Goal: Subscribe to service/newsletter

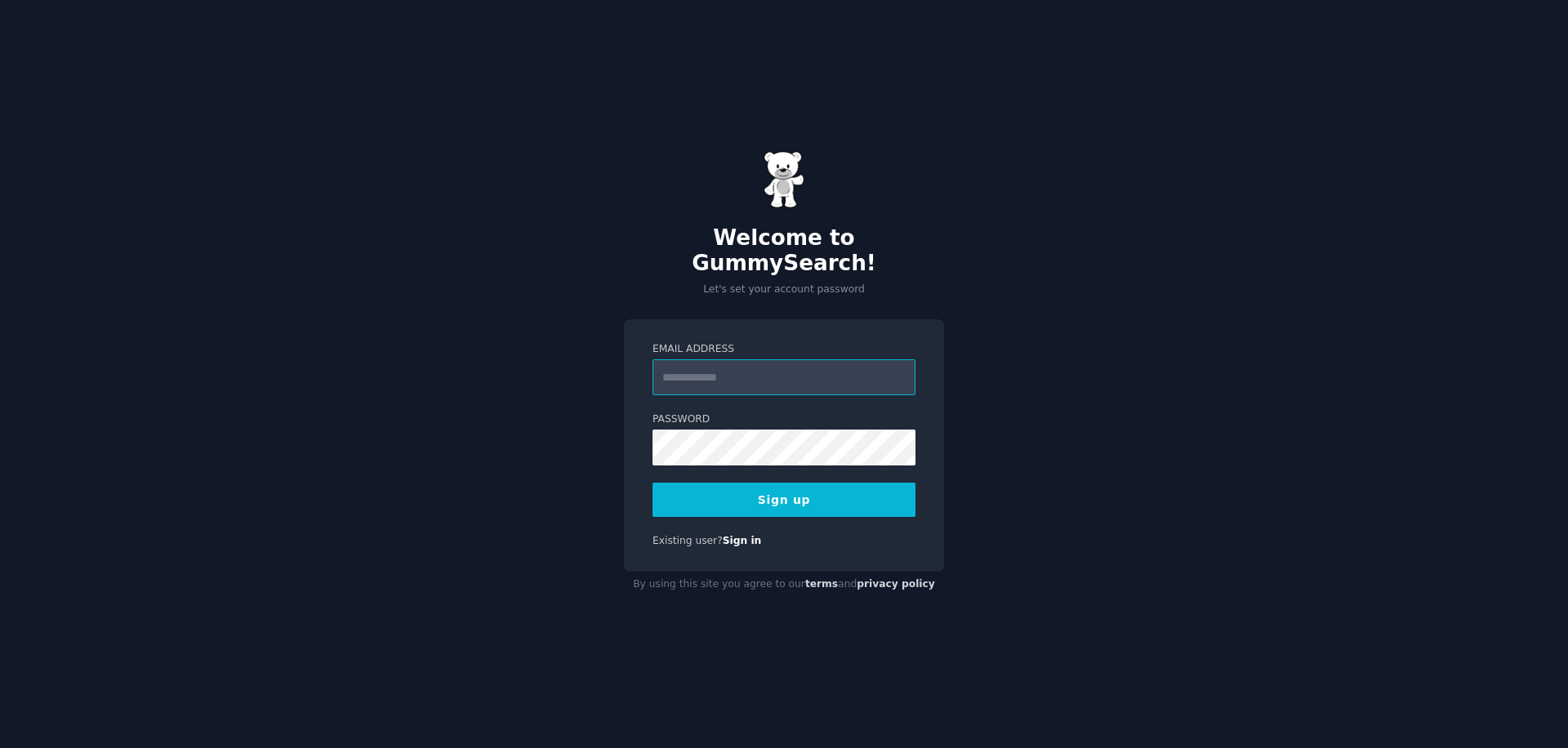
click at [720, 367] on input "Email Address" at bounding box center [784, 378] width 263 height 36
type input "**********"
click at [822, 484] on button "Sign up" at bounding box center [784, 500] width 263 height 34
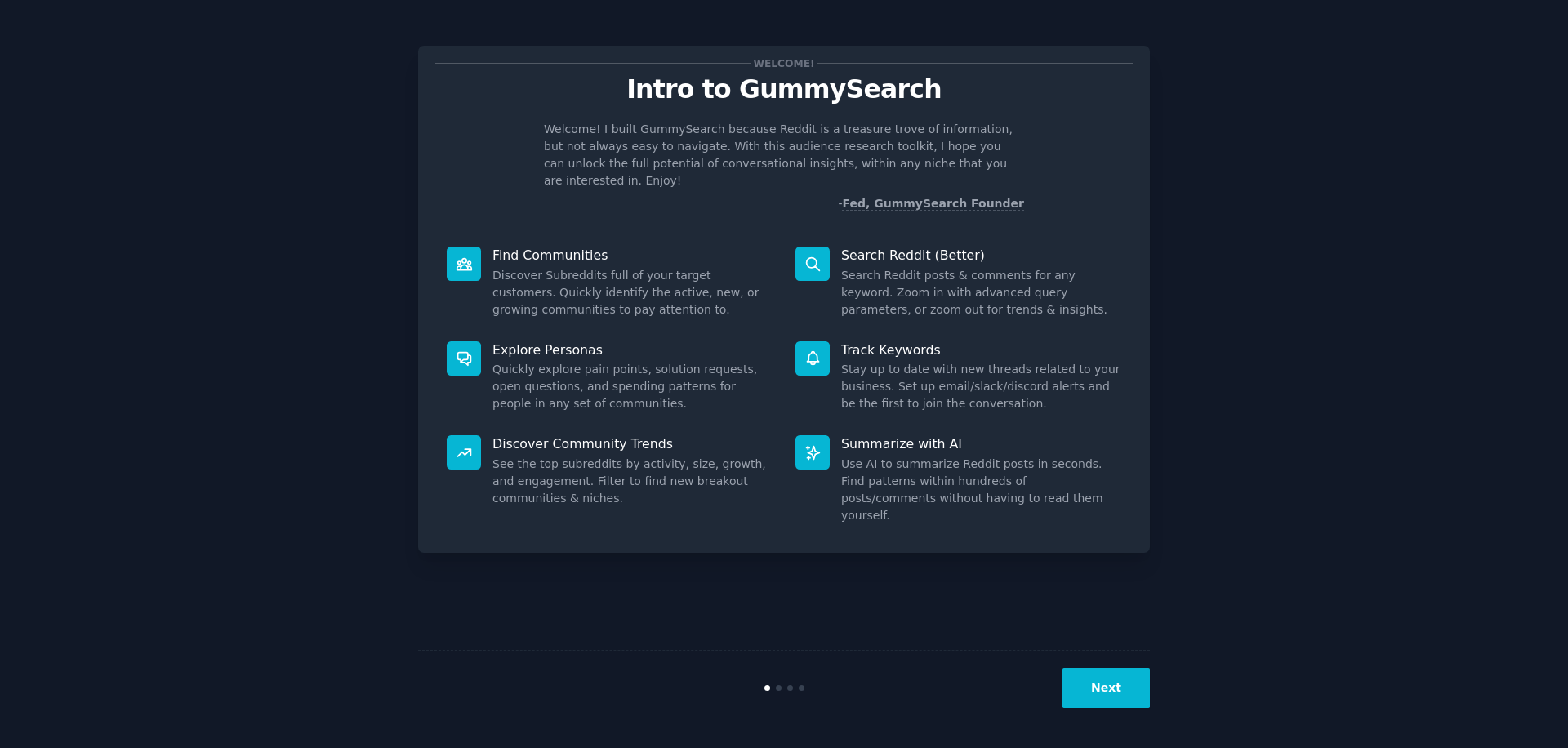
click at [1103, 692] on button "Next" at bounding box center [1107, 688] width 88 height 40
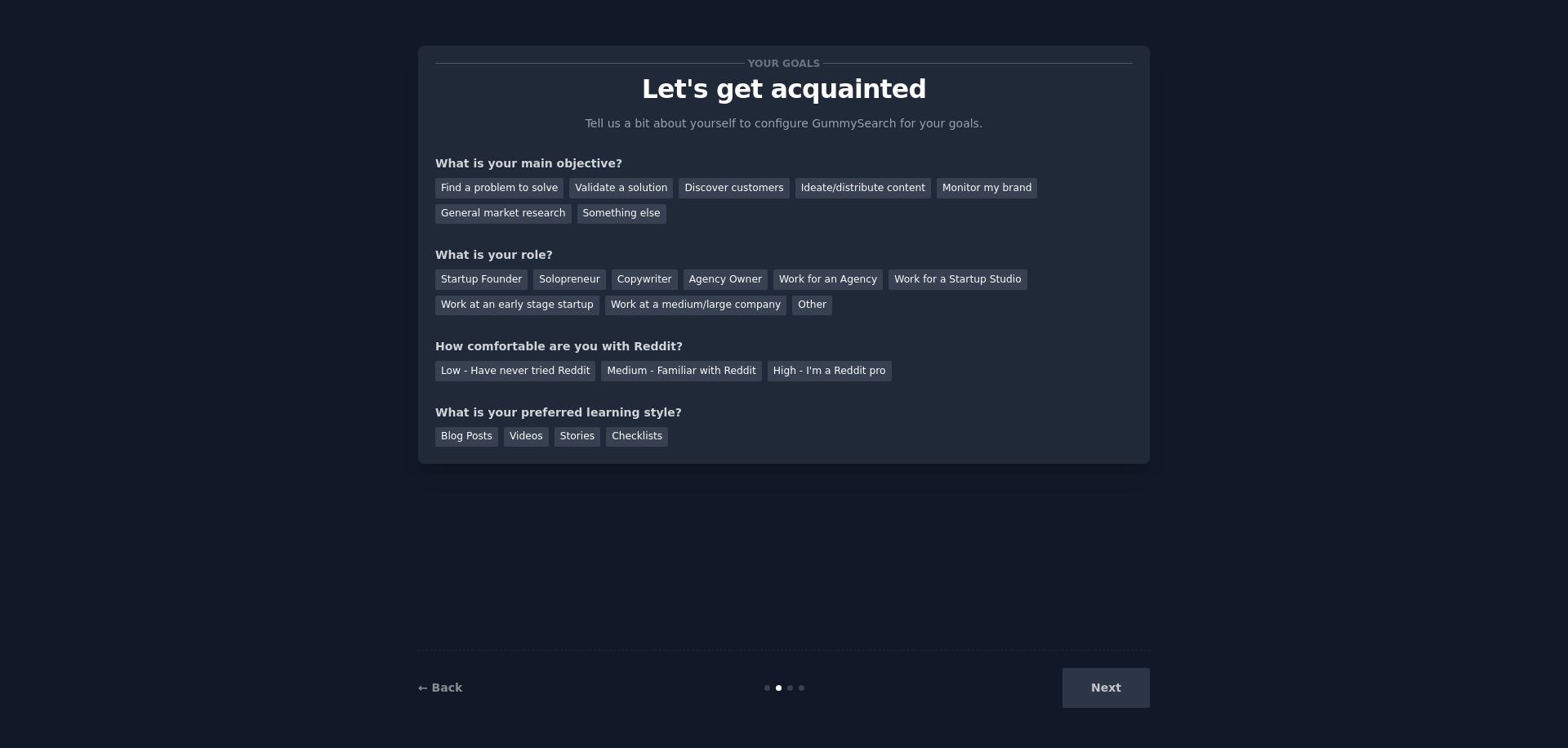
click at [1103, 695] on div "Next" at bounding box center [1028, 688] width 245 height 40
click at [1107, 691] on div "Next" at bounding box center [1028, 688] width 245 height 40
click at [1110, 685] on div "Next" at bounding box center [1028, 688] width 245 height 40
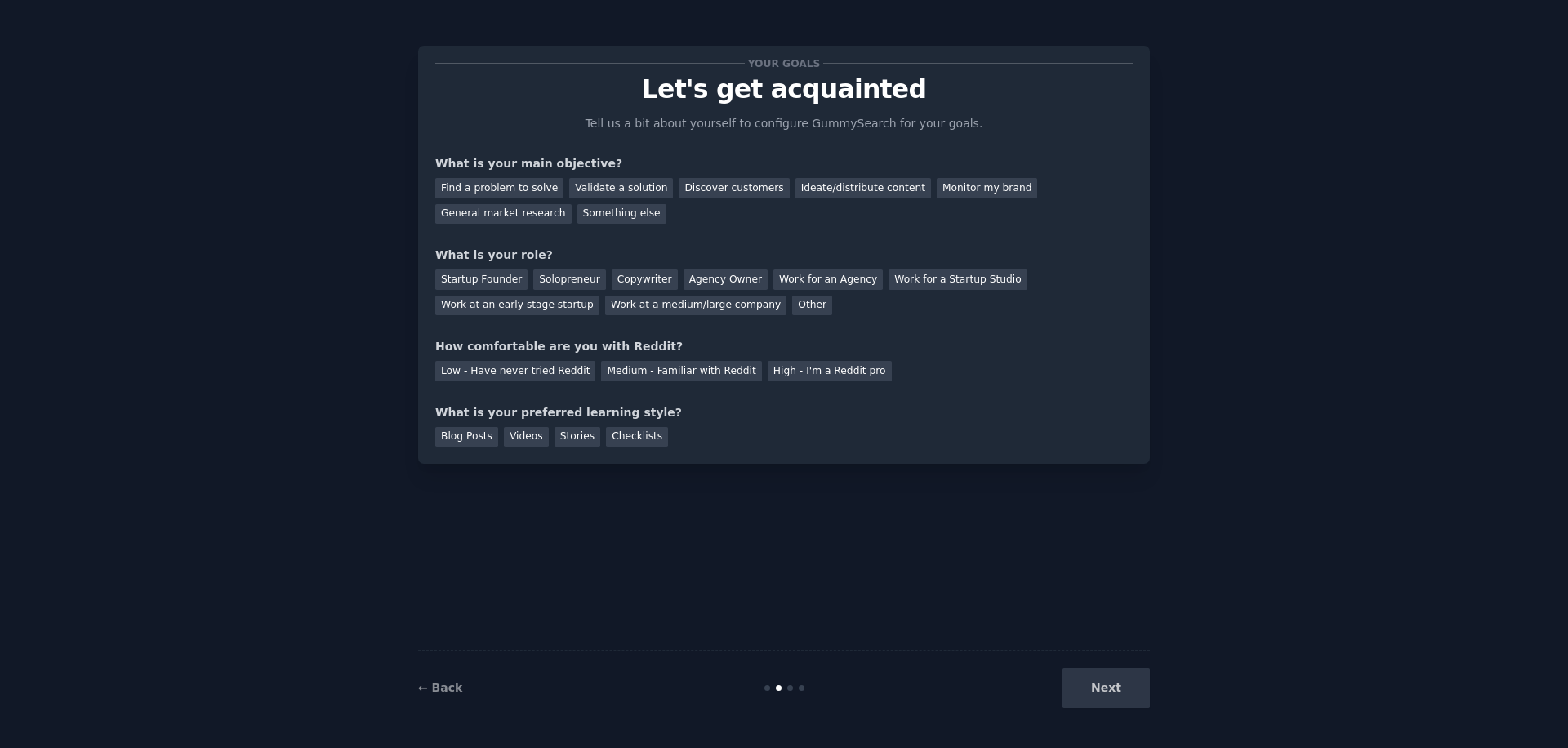
drag, startPoint x: 833, startPoint y: 690, endPoint x: 797, endPoint y: 692, distance: 36.1
click at [833, 689] on div at bounding box center [784, 688] width 245 height 6
click at [776, 692] on div "← Back Next" at bounding box center [783, 687] width 732 height 75
